Goal: Obtain resource: Download file/media

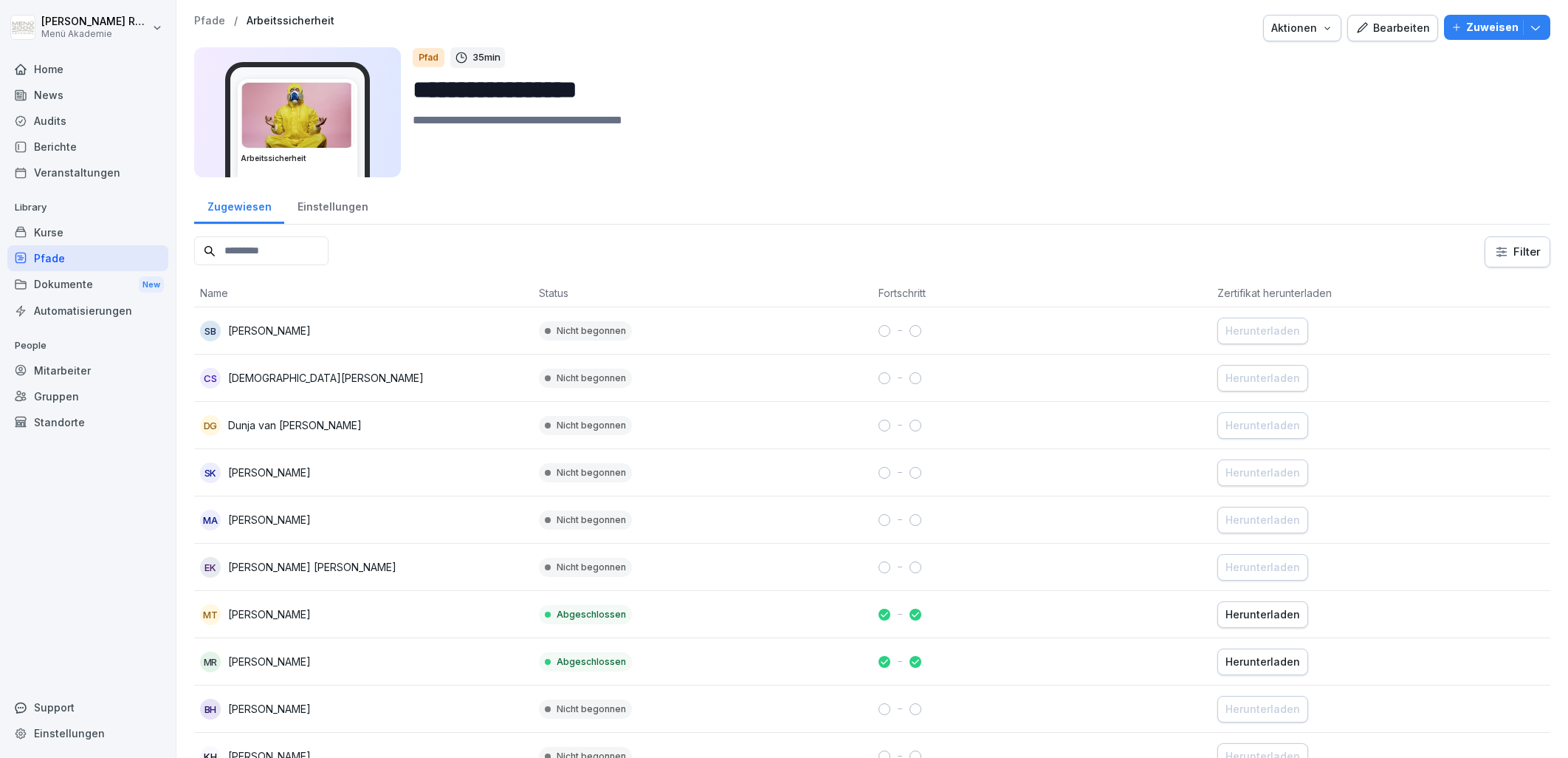
drag, startPoint x: 0, startPoint y: 0, endPoint x: 507, endPoint y: 171, distance: 535.1
click at [689, 139] on textarea at bounding box center [975, 144] width 1126 height 66
drag, startPoint x: 112, startPoint y: 248, endPoint x: 321, endPoint y: 248, distance: 209.0
click at [112, 249] on div "Pfade" at bounding box center [88, 258] width 161 height 25
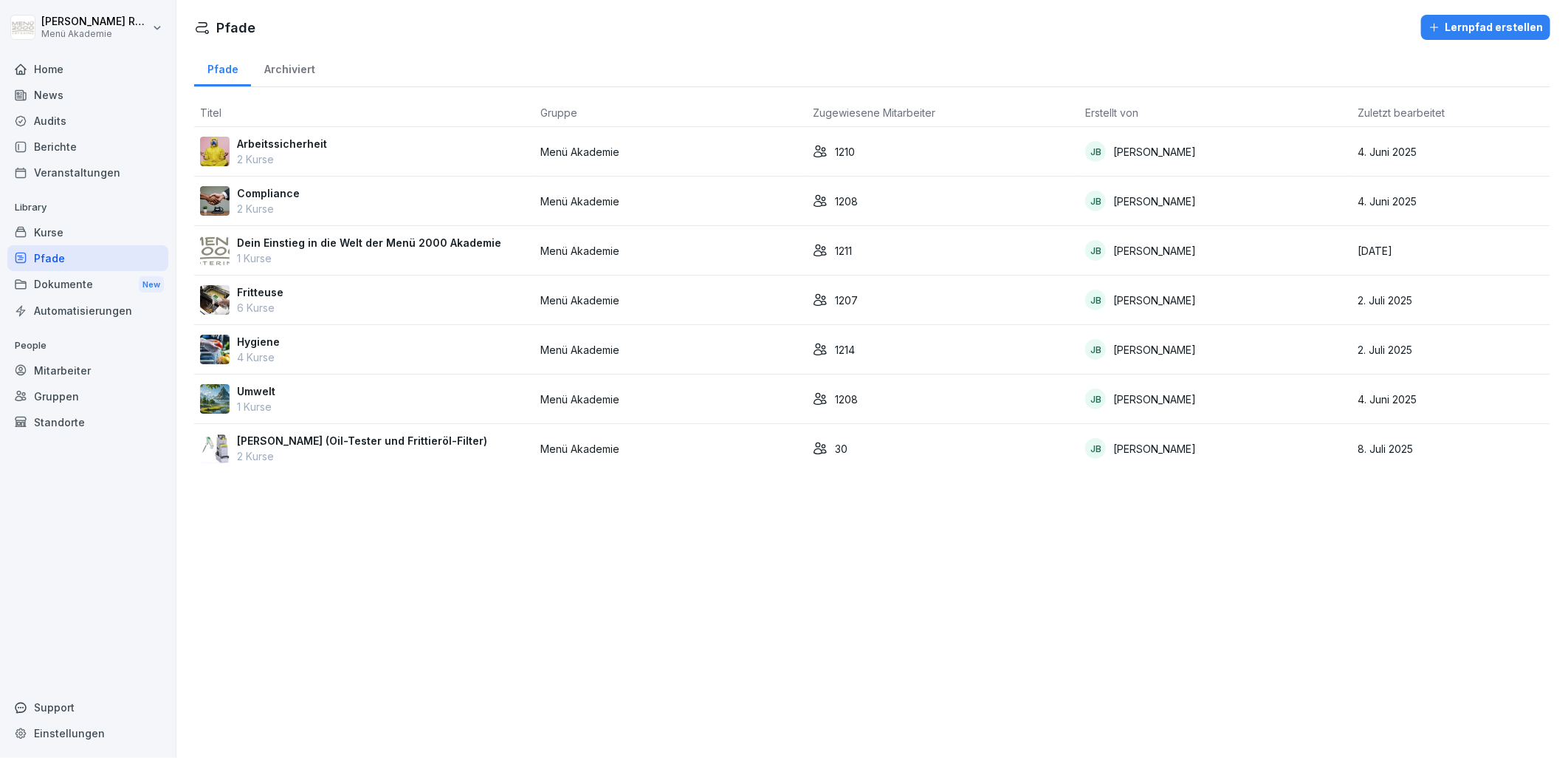
click at [414, 145] on div "Arbeitssicherheit 2 Kurse" at bounding box center [364, 151] width 328 height 31
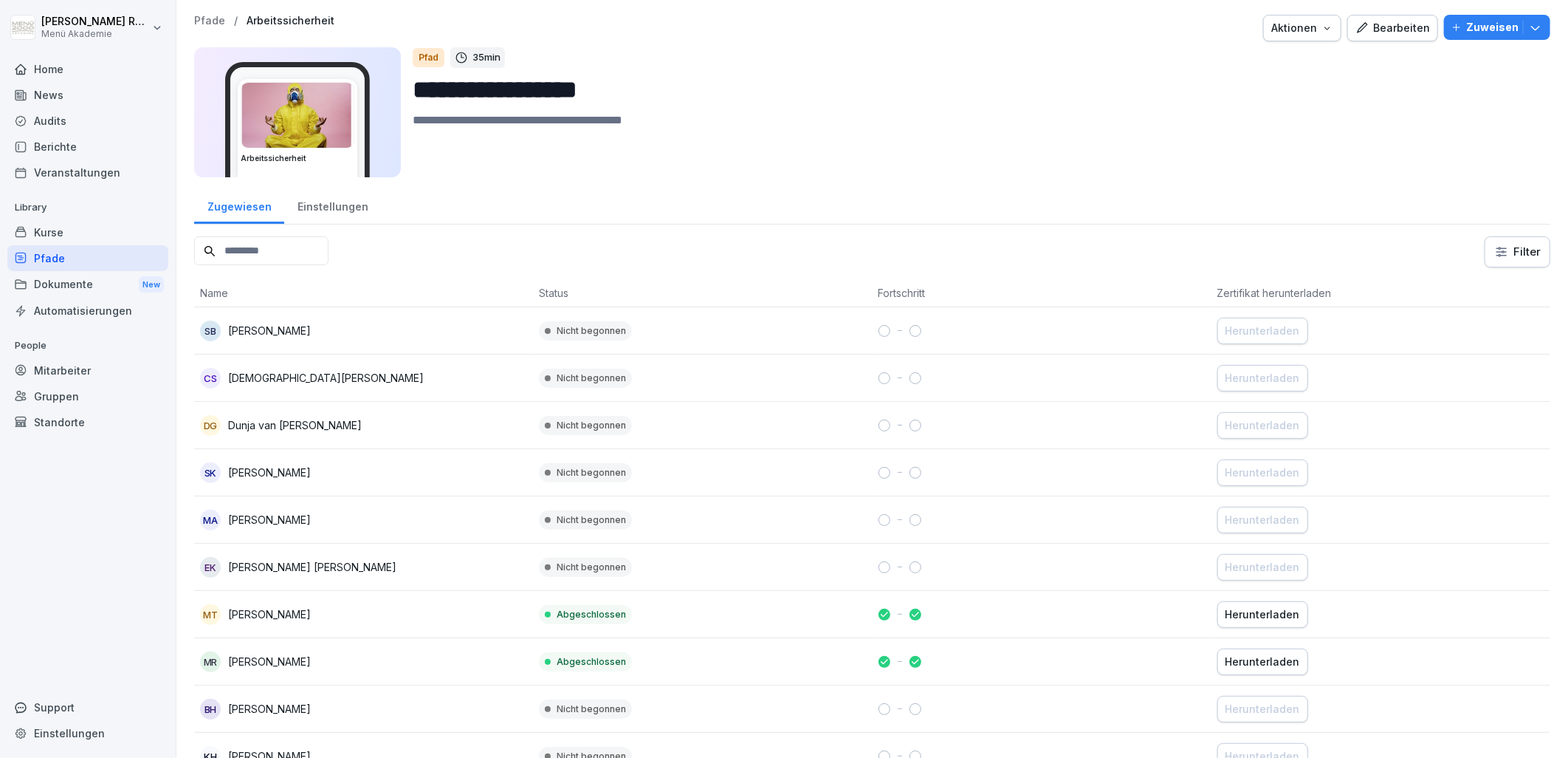
click at [328, 256] on input at bounding box center [261, 250] width 134 height 29
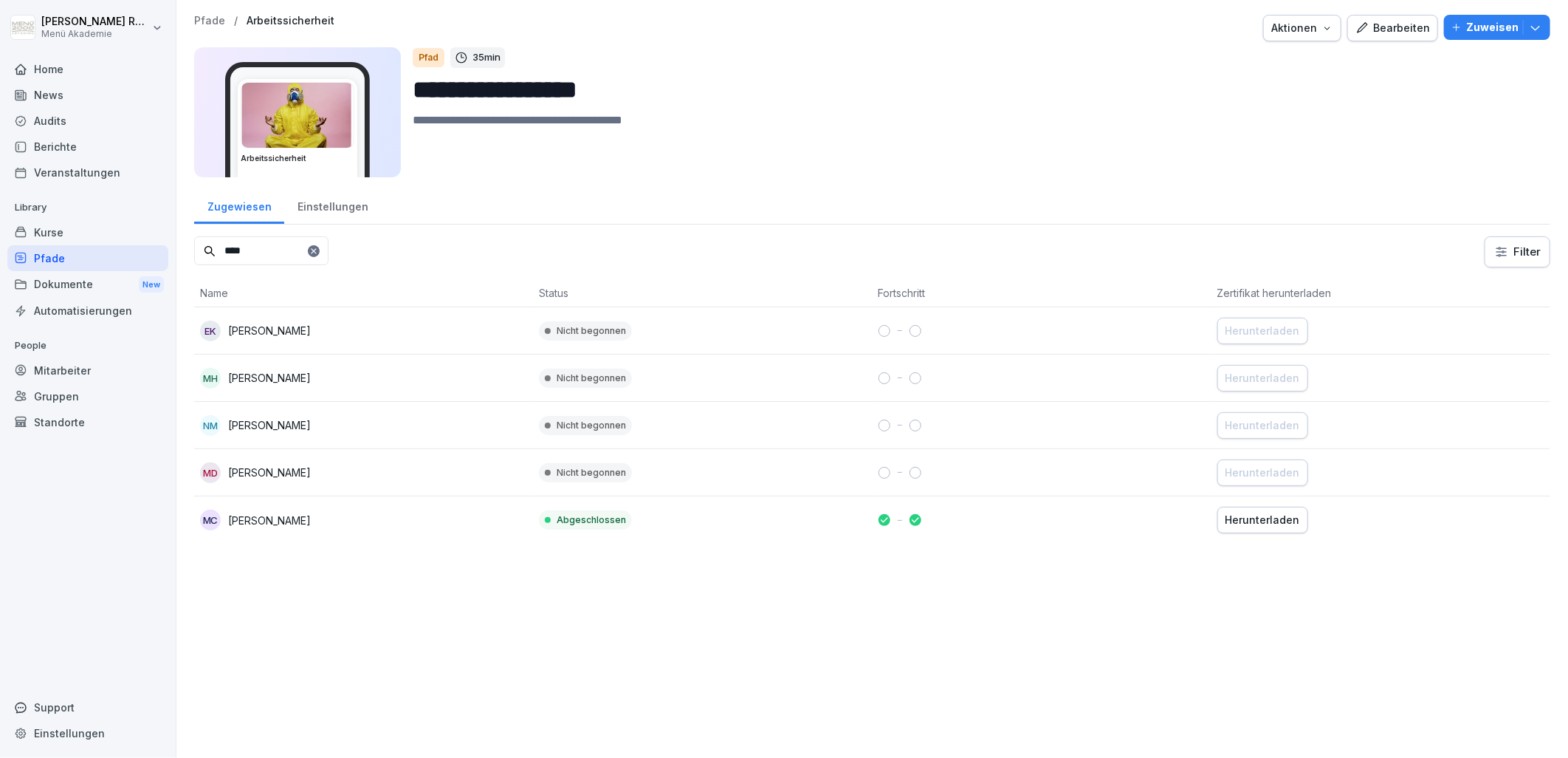
type input "****"
click at [480, 223] on div "Zugewiesen Einstellungen" at bounding box center [872, 205] width 1356 height 39
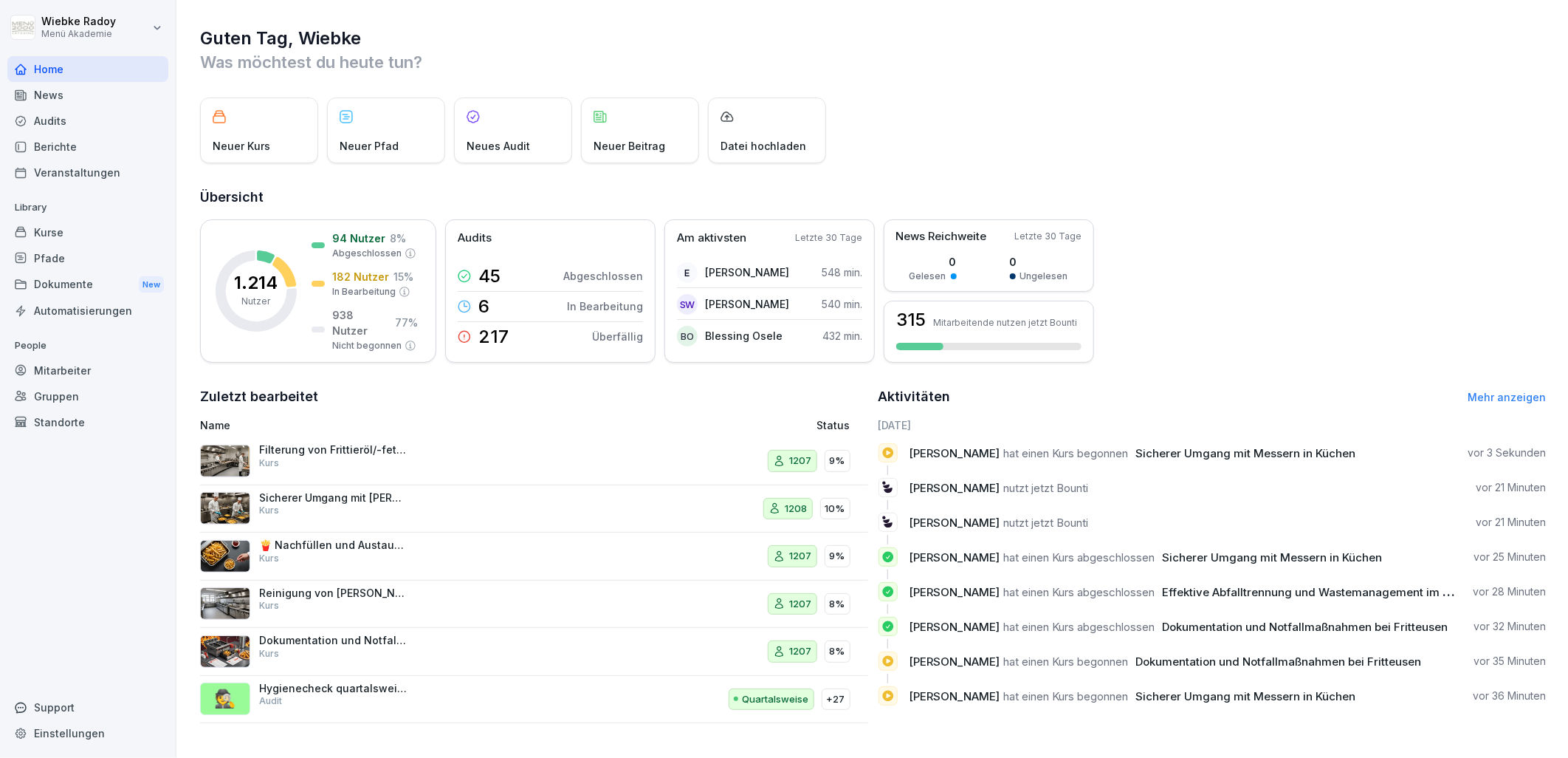
scroll to position [4, 0]
click at [49, 242] on div "Kurse" at bounding box center [88, 231] width 161 height 25
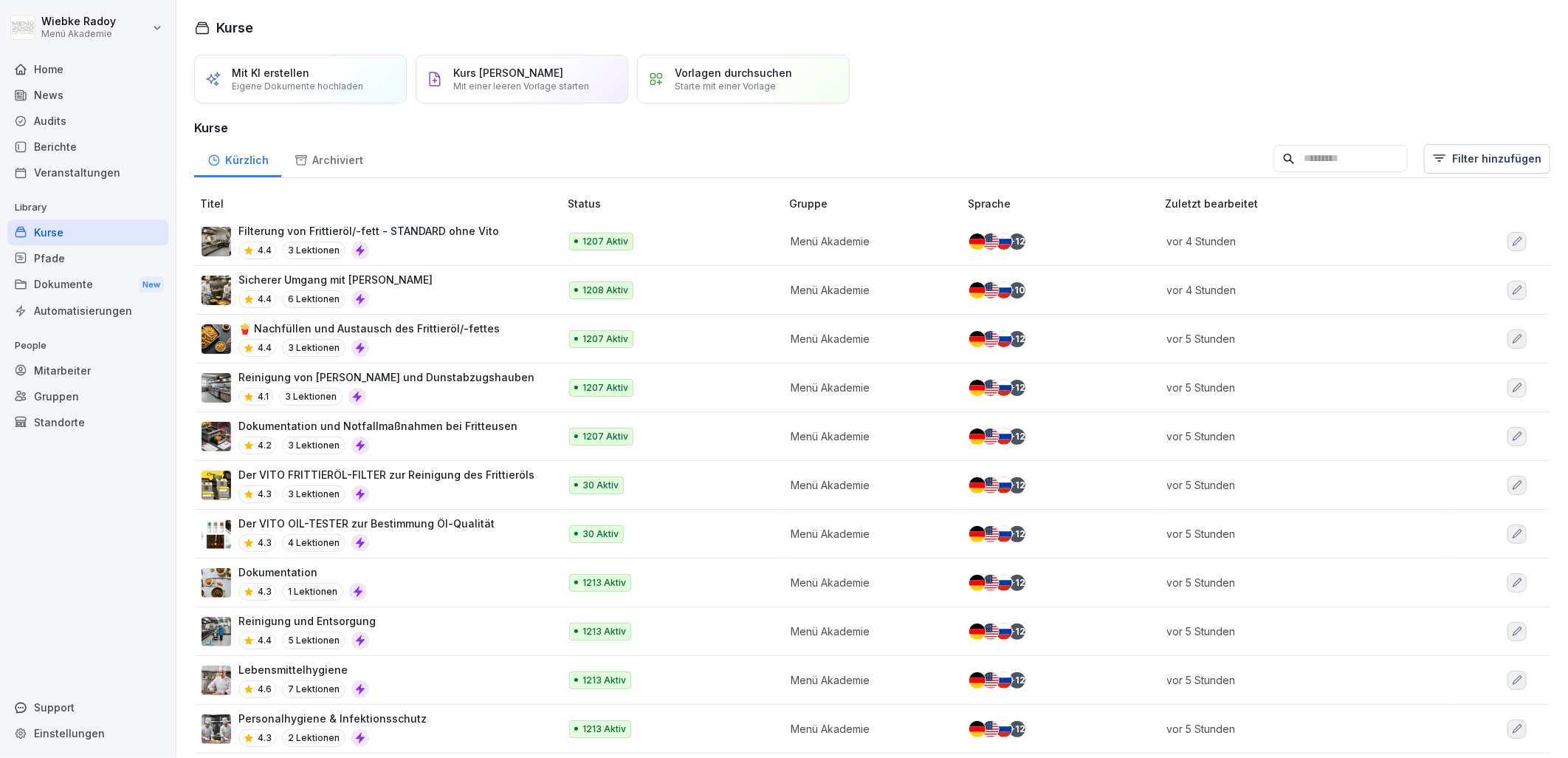
drag, startPoint x: 91, startPoint y: 256, endPoint x: 124, endPoint y: 261, distance: 33.4
click at [91, 256] on div "Pfade" at bounding box center [88, 258] width 161 height 25
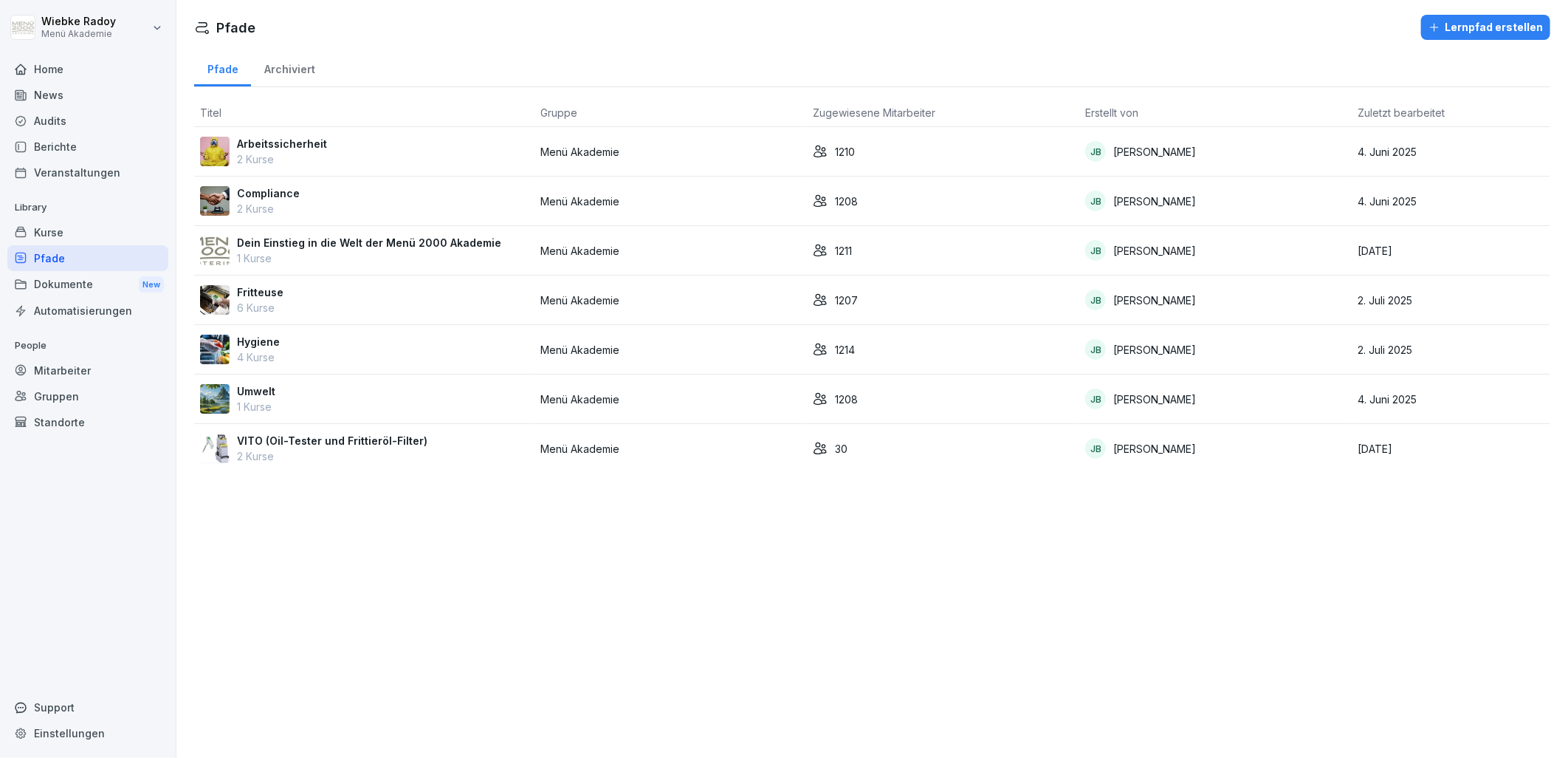
click at [355, 143] on div "Arbeitssicherheit 2 Kurse" at bounding box center [364, 151] width 328 height 31
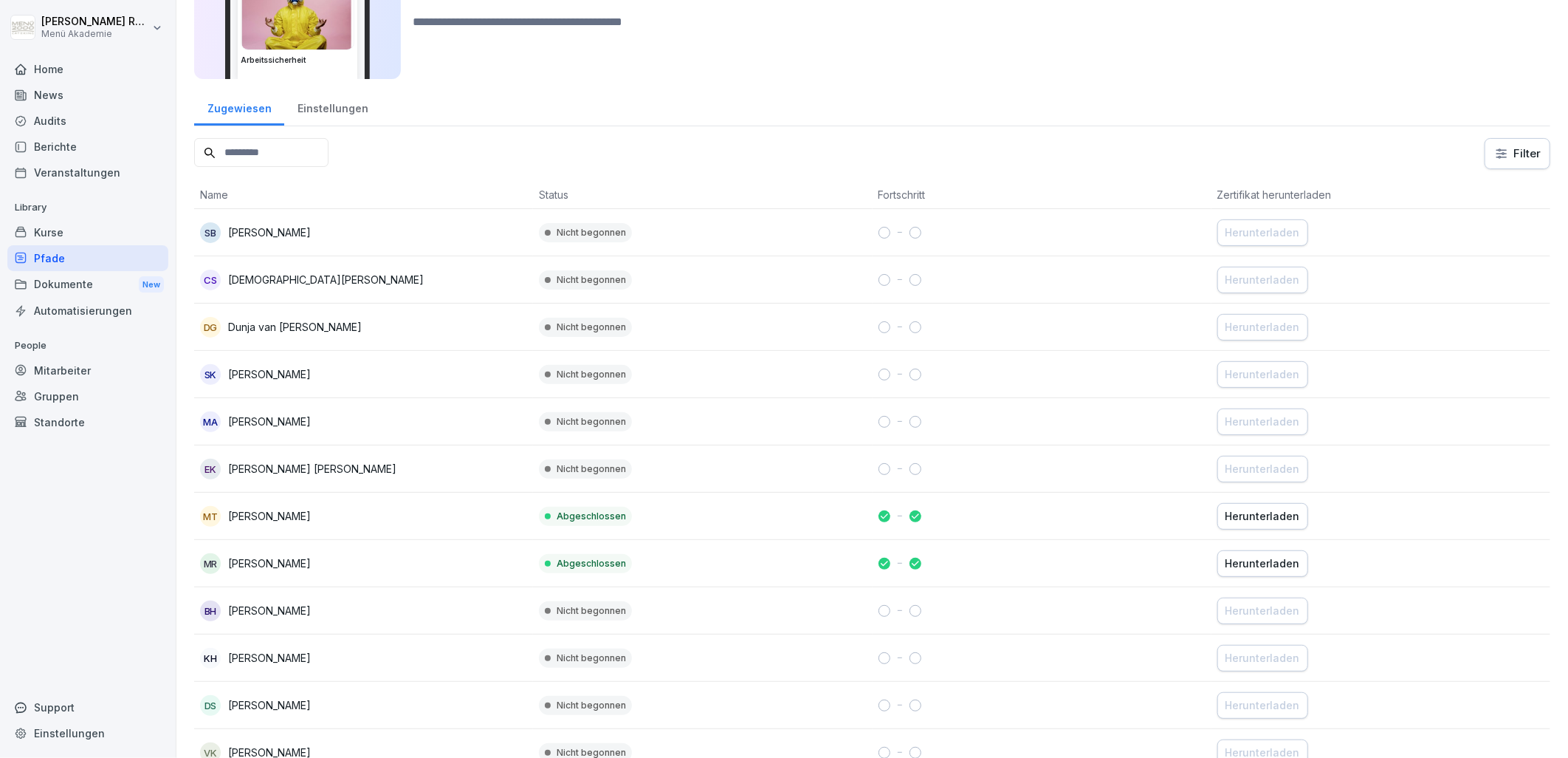
scroll to position [246, 0]
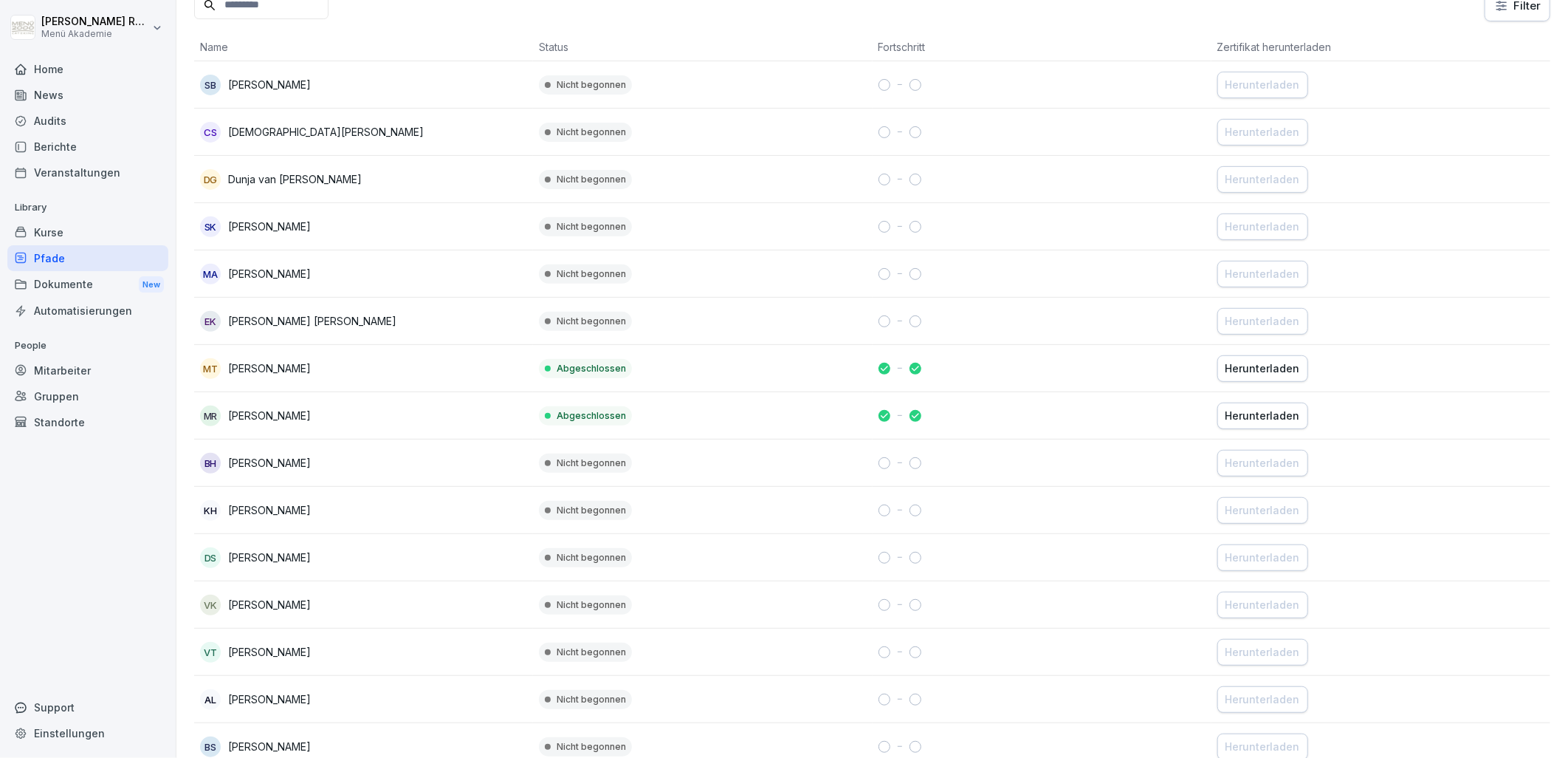
click at [1262, 380] on button "Herunterladen" at bounding box center [1262, 368] width 91 height 26
